Goal: Obtain resource: Download file/media

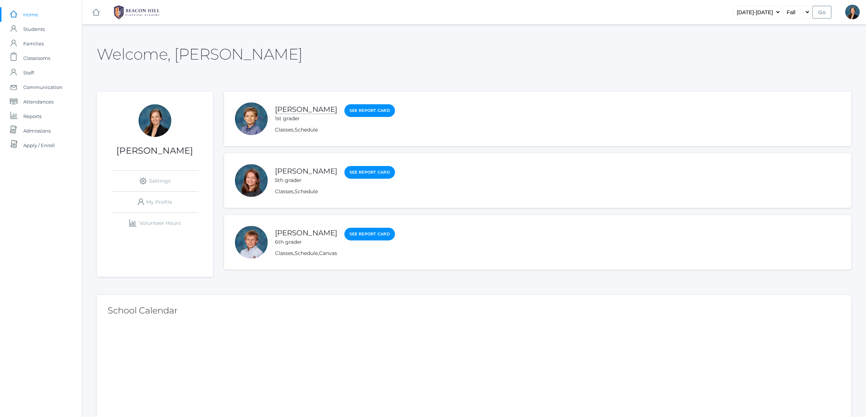
click at [288, 107] on link "[PERSON_NAME]" at bounding box center [306, 109] width 62 height 9
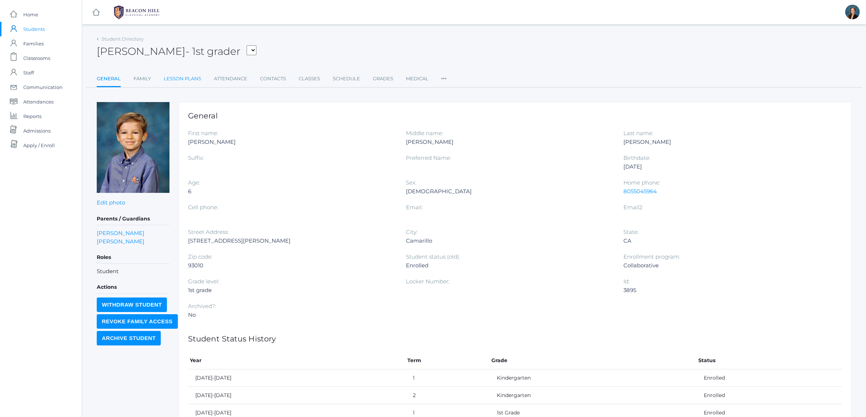
click at [191, 78] on link "Lesson Plans" at bounding box center [182, 79] width 37 height 15
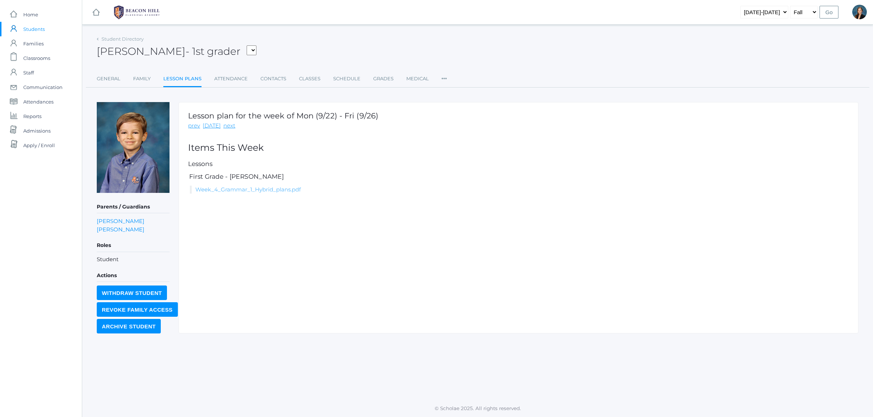
click at [227, 192] on link "Week_4_Grammar_1_Hybrid_plans.pdf" at bounding box center [247, 189] width 105 height 7
click at [44, 57] on span "Classrooms" at bounding box center [36, 58] width 27 height 15
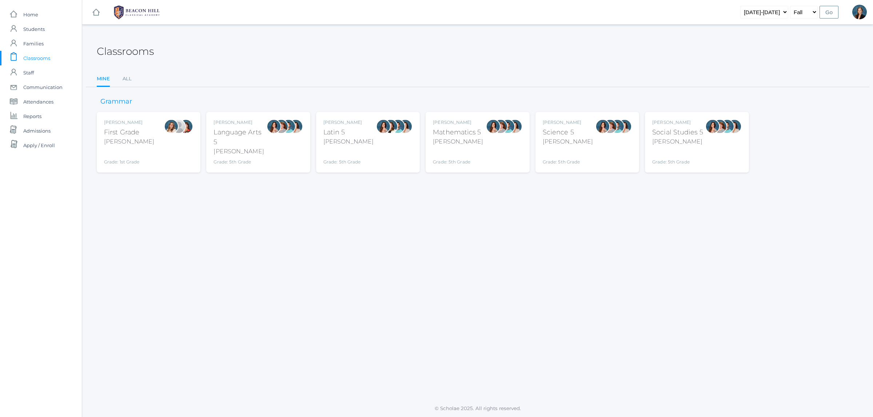
click at [37, 28] on span "Students" at bounding box center [33, 29] width 21 height 15
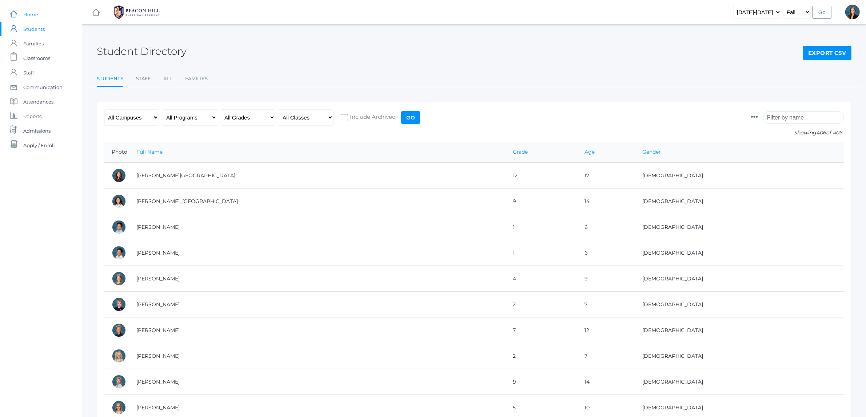
click at [36, 14] on span "Home" at bounding box center [30, 14] width 15 height 15
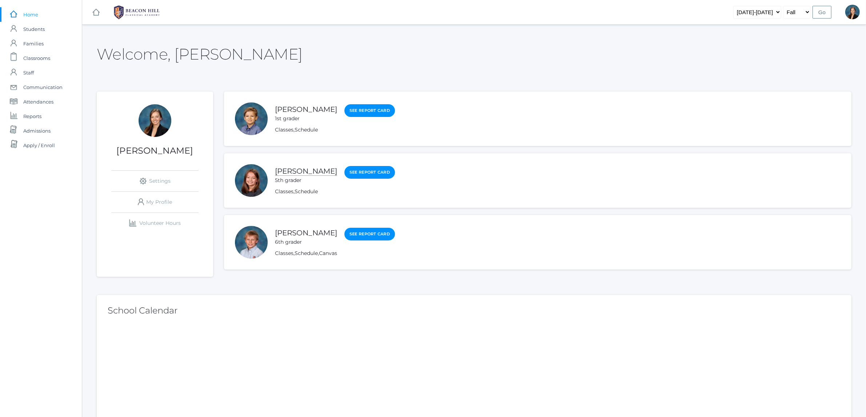
click at [295, 168] on link "[PERSON_NAME]" at bounding box center [306, 171] width 62 height 9
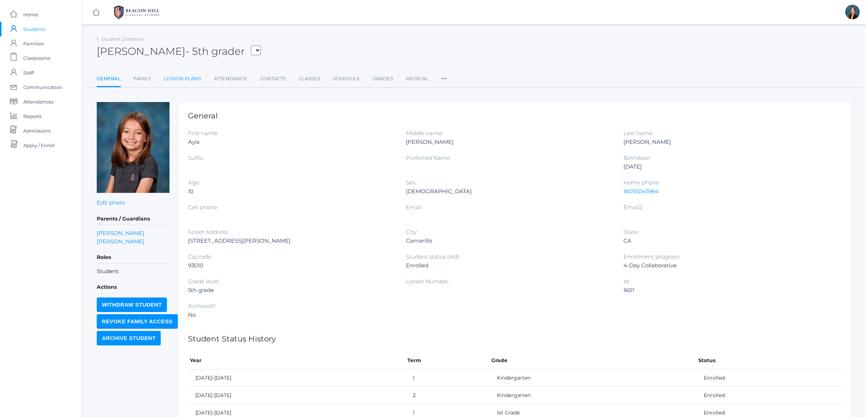
click at [179, 75] on link "Lesson Plans" at bounding box center [182, 79] width 37 height 15
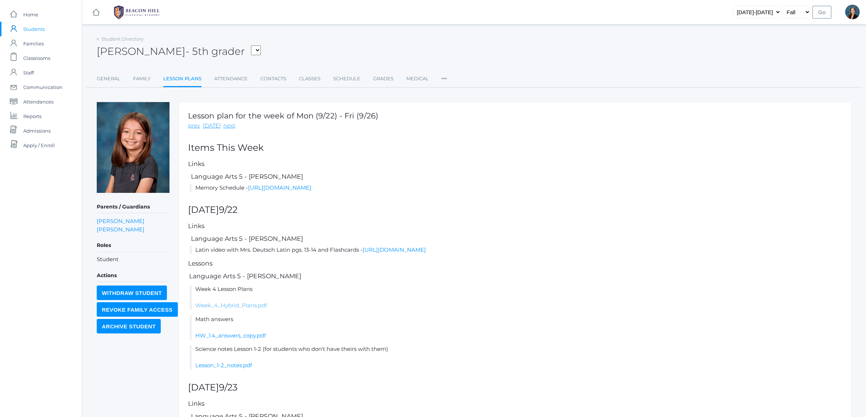
click at [232, 304] on link "Week_4_Hybrid_Plans.pdf" at bounding box center [231, 305] width 72 height 7
